Goal: Navigation & Orientation: Find specific page/section

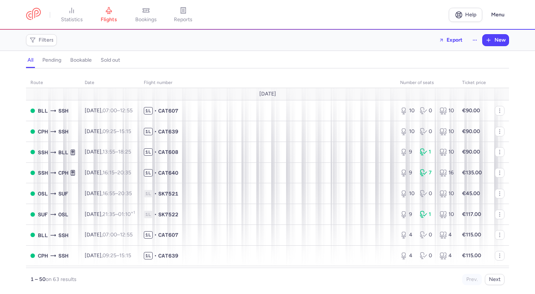
click at [38, 18] on link at bounding box center [33, 15] width 15 height 14
click at [142, 19] on span "bookings" at bounding box center [146, 19] width 22 height 7
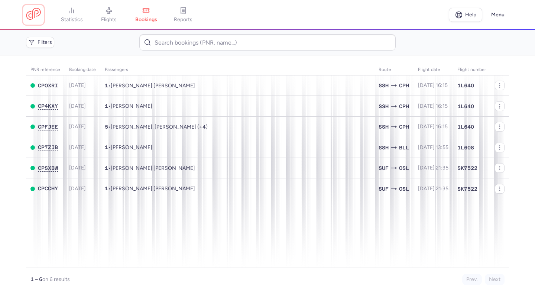
click at [37, 16] on link at bounding box center [33, 15] width 15 height 14
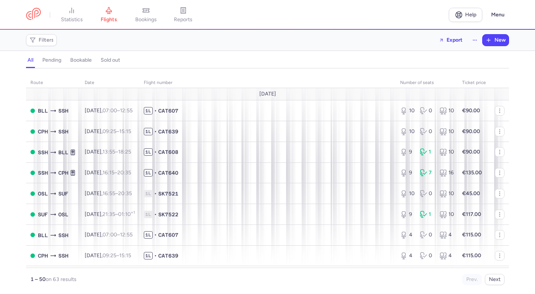
click at [148, 20] on span "bookings" at bounding box center [146, 19] width 22 height 7
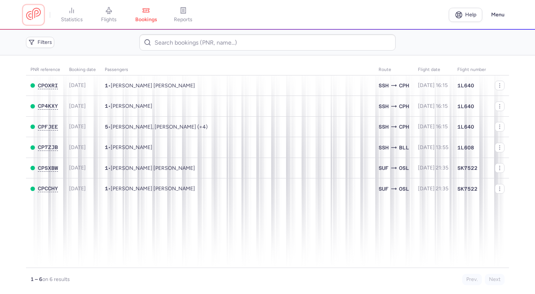
click at [36, 15] on link at bounding box center [33, 15] width 15 height 14
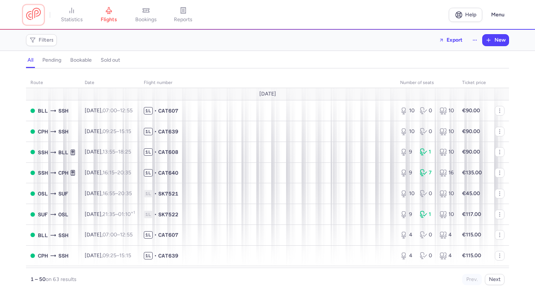
click at [36, 15] on link at bounding box center [33, 15] width 15 height 14
click at [146, 20] on span "bookings" at bounding box center [146, 19] width 22 height 7
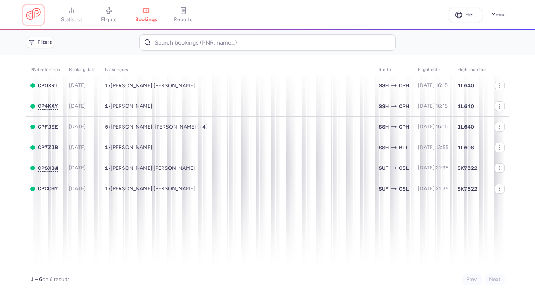
click at [33, 19] on link at bounding box center [33, 15] width 15 height 14
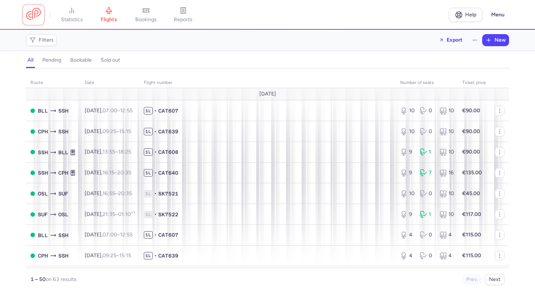
click at [33, 19] on link at bounding box center [33, 15] width 15 height 14
click at [143, 20] on span "bookings" at bounding box center [146, 19] width 22 height 7
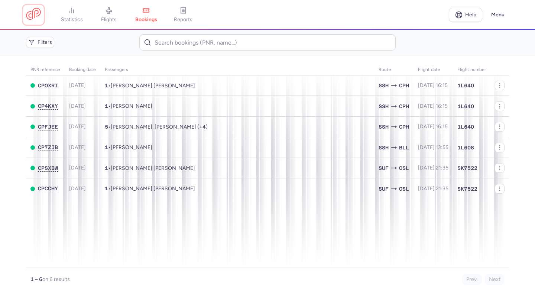
click at [37, 17] on link at bounding box center [33, 15] width 15 height 14
